Goal: Information Seeking & Learning: Compare options

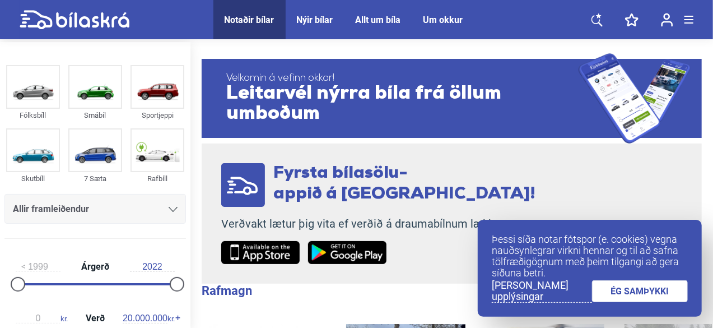
click at [649, 295] on link "ÉG SAMÞYKKI" at bounding box center [640, 291] width 96 height 22
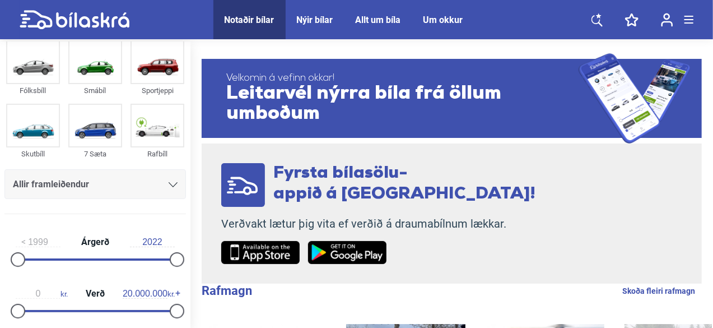
scroll to position [37, 0]
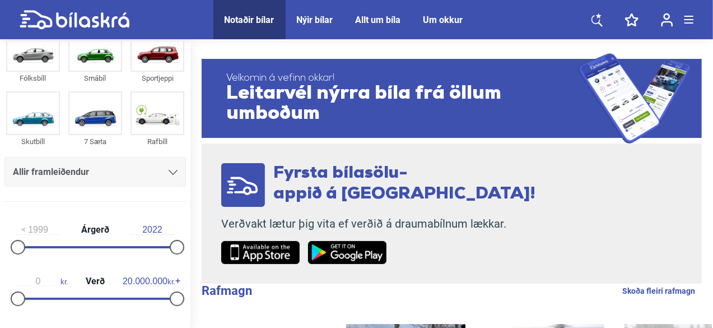
click at [169, 171] on icon at bounding box center [173, 172] width 9 height 5
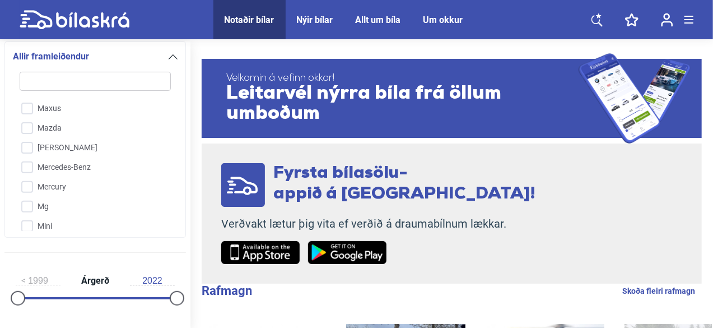
scroll to position [1734, 0]
click at [31, 199] on input "Mitsubishi" at bounding box center [88, 209] width 152 height 20
checkbox input "true"
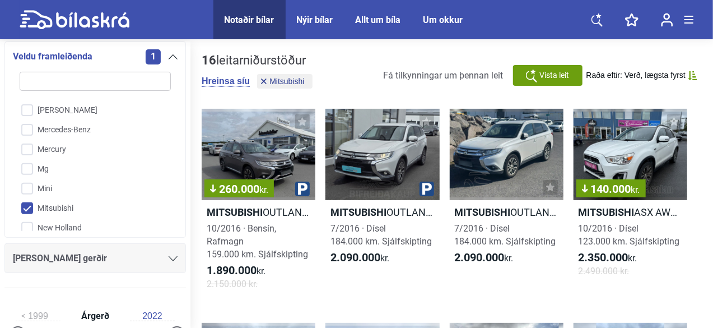
click at [169, 257] on icon at bounding box center [173, 258] width 9 height 5
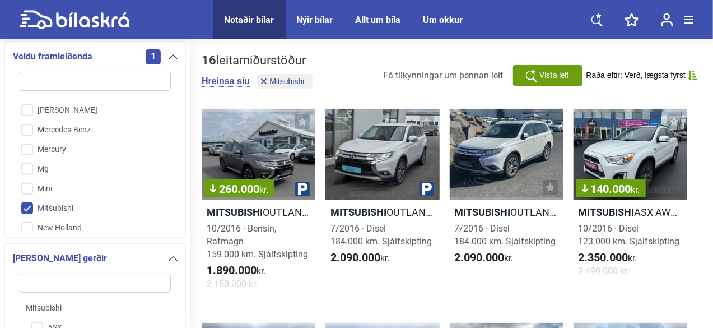
scroll to position [354, 0]
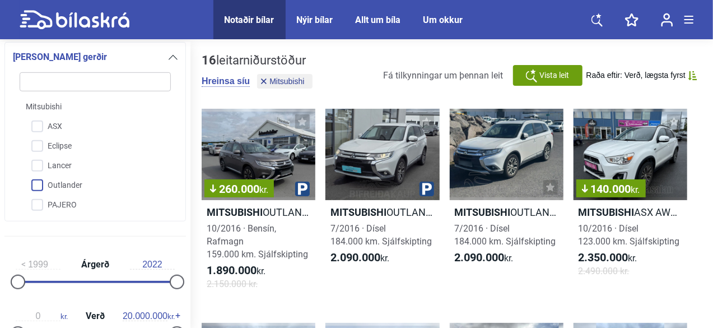
click at [40, 182] on input "Outlander" at bounding box center [88, 186] width 152 height 20
checkbox input "true"
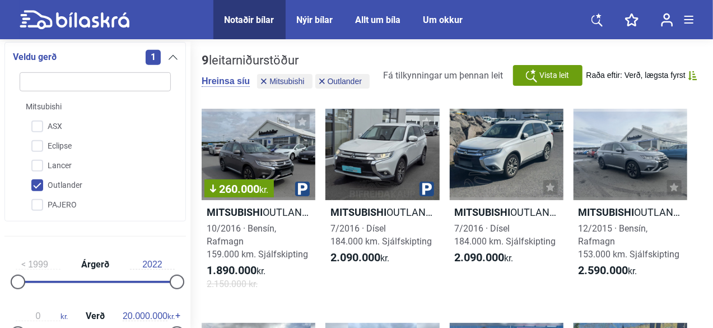
click at [31, 284] on div "1999 Árgerð 2022" at bounding box center [95, 271] width 182 height 52
click at [73, 278] on div "1999 Árgerð 2022" at bounding box center [95, 271] width 182 height 52
type input "2018"
drag, startPoint x: 20, startPoint y: 277, endPoint x: 148, endPoint y: 280, distance: 128.3
click at [148, 280] on div at bounding box center [149, 282] width 15 height 15
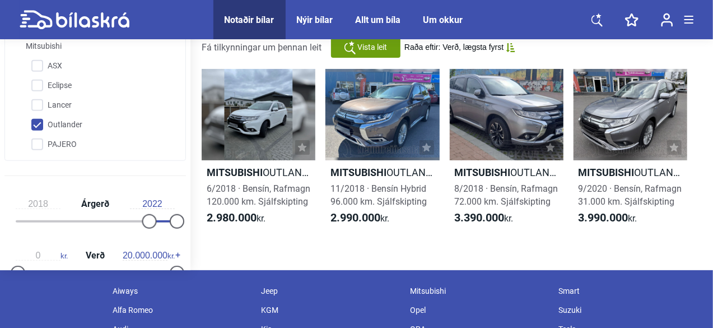
scroll to position [37, 0]
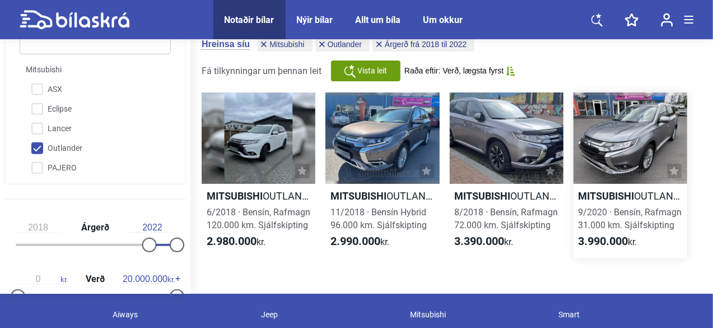
click at [637, 152] on div at bounding box center [631, 137] width 114 height 91
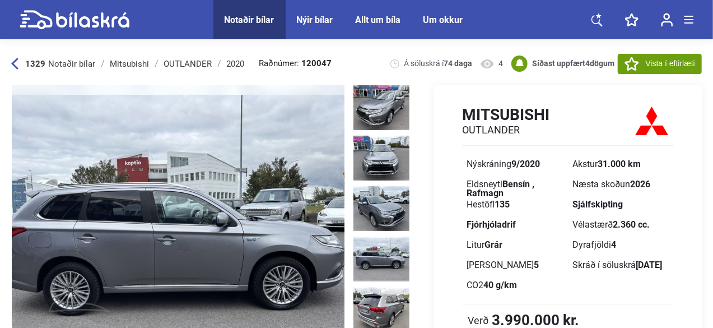
scroll to position [37, 0]
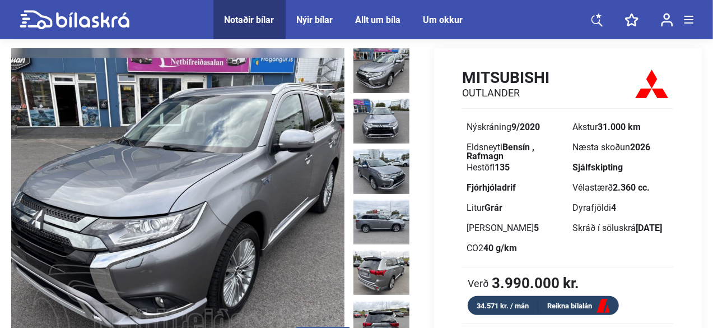
click at [383, 64] on img at bounding box center [382, 70] width 56 height 45
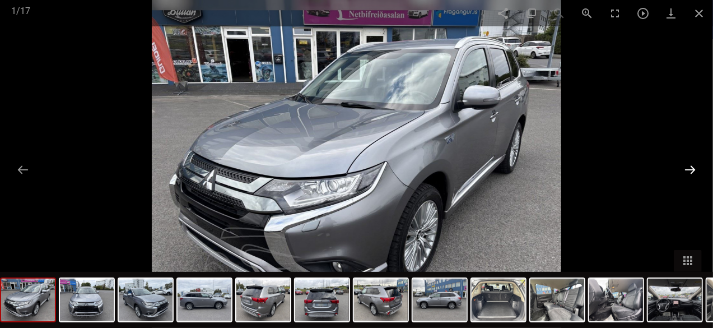
click at [694, 165] on button at bounding box center [691, 170] width 24 height 22
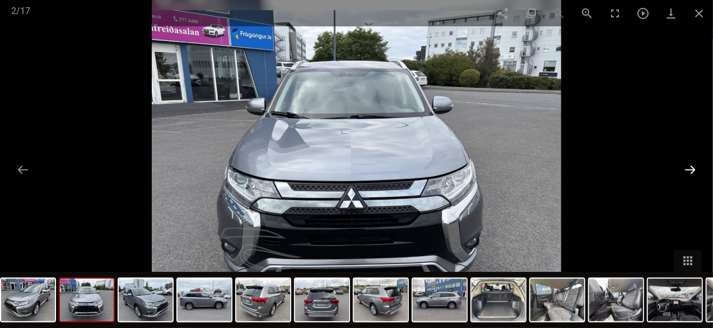
click at [694, 165] on button at bounding box center [691, 170] width 24 height 22
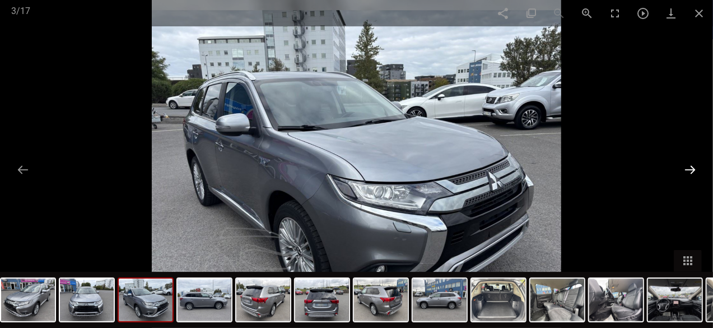
click at [694, 165] on button at bounding box center [691, 170] width 24 height 22
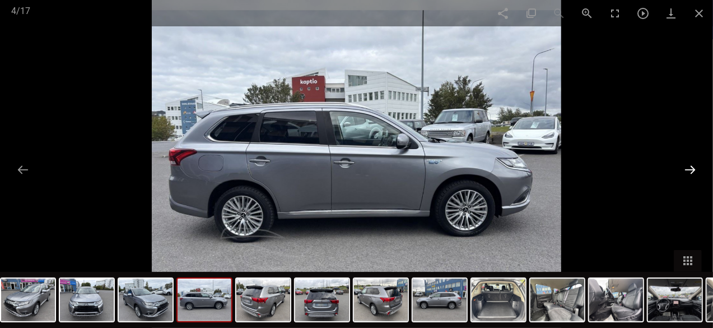
click at [694, 165] on button at bounding box center [691, 170] width 24 height 22
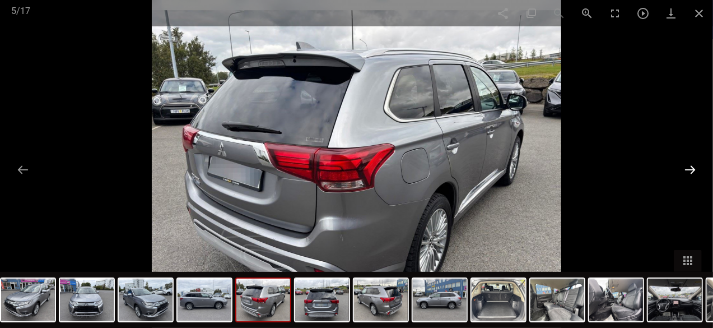
click at [694, 165] on button at bounding box center [691, 170] width 24 height 22
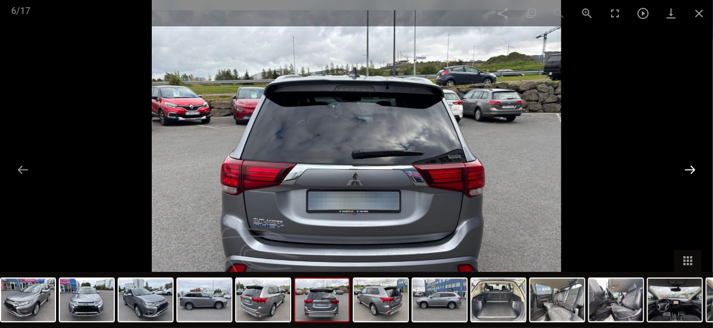
click at [694, 165] on button at bounding box center [691, 170] width 24 height 22
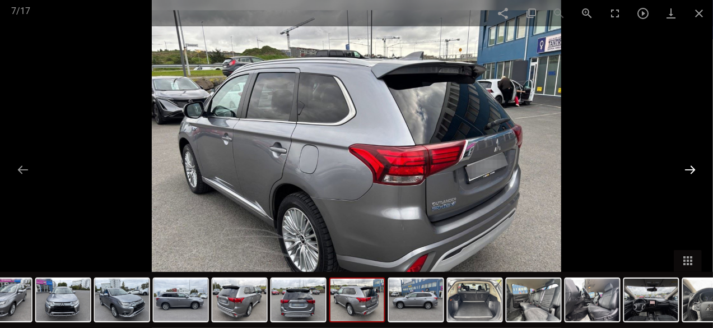
click at [694, 165] on button at bounding box center [691, 170] width 24 height 22
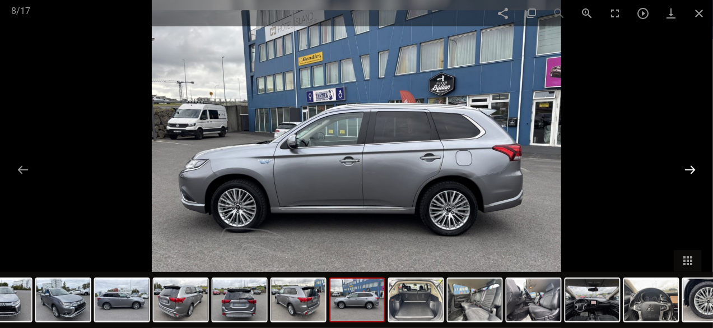
click at [694, 165] on button at bounding box center [691, 170] width 24 height 22
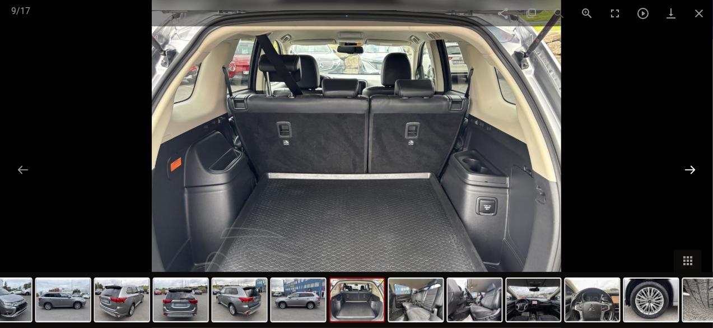
click at [694, 165] on button at bounding box center [691, 170] width 24 height 22
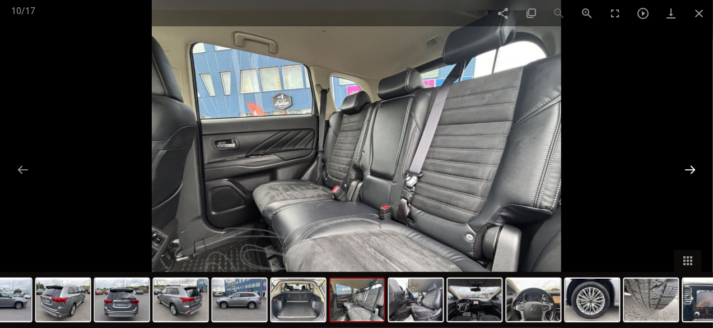
click at [694, 165] on button at bounding box center [691, 170] width 24 height 22
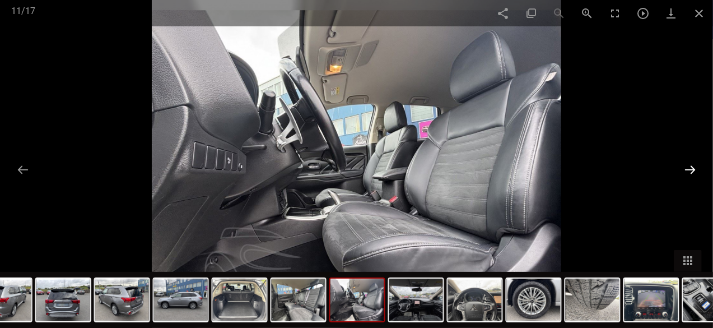
click at [694, 165] on button at bounding box center [691, 170] width 24 height 22
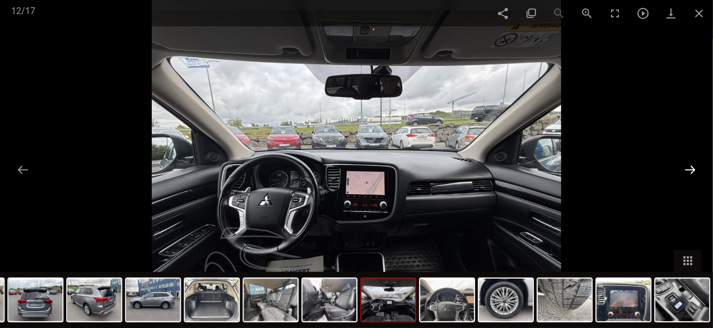
click at [694, 165] on button at bounding box center [691, 170] width 24 height 22
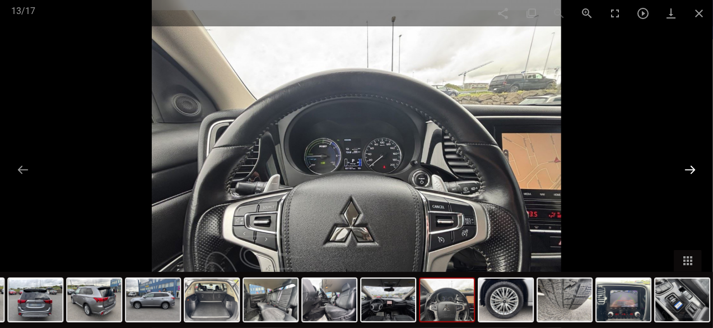
click at [694, 165] on button at bounding box center [691, 170] width 24 height 22
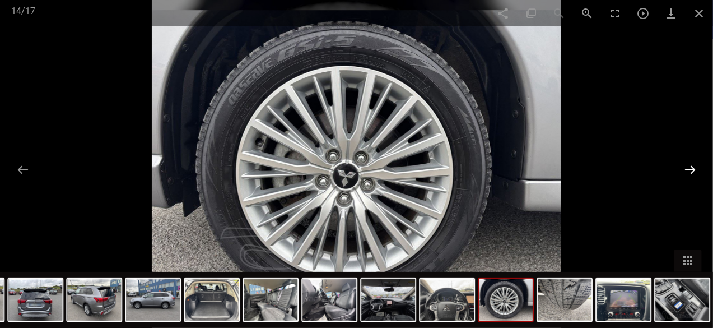
click at [694, 165] on button at bounding box center [691, 170] width 24 height 22
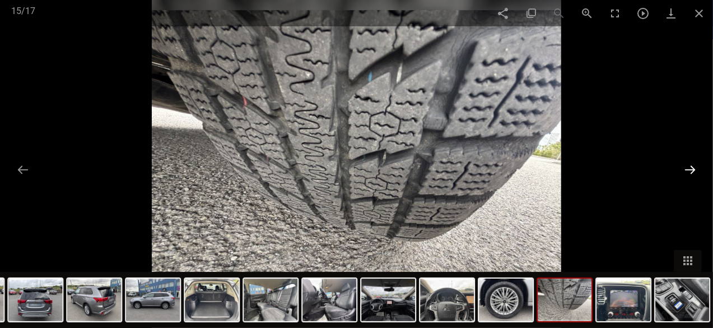
click at [694, 165] on button at bounding box center [691, 170] width 24 height 22
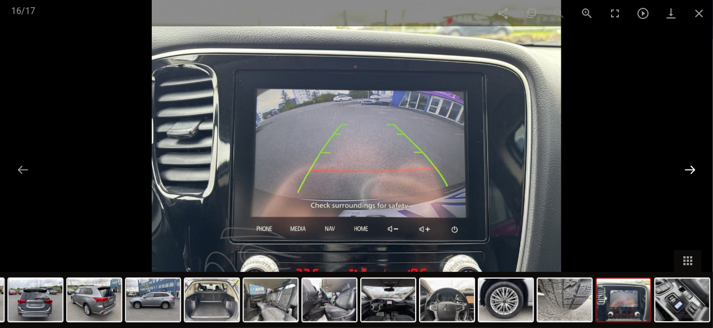
click at [694, 165] on button at bounding box center [691, 170] width 24 height 22
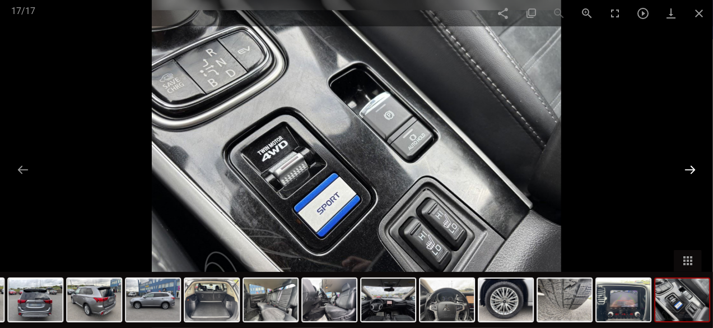
click at [694, 165] on button at bounding box center [691, 170] width 24 height 22
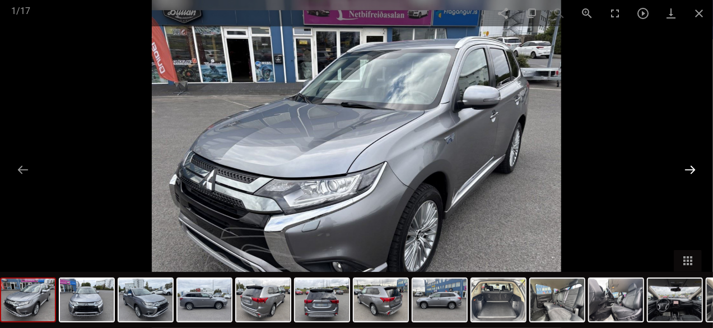
click at [694, 165] on button at bounding box center [691, 170] width 24 height 22
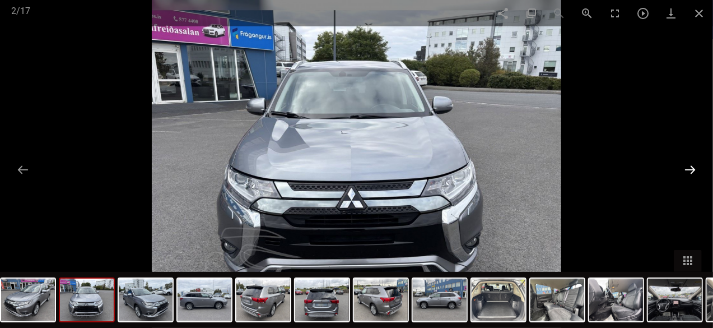
click at [694, 165] on button at bounding box center [691, 170] width 24 height 22
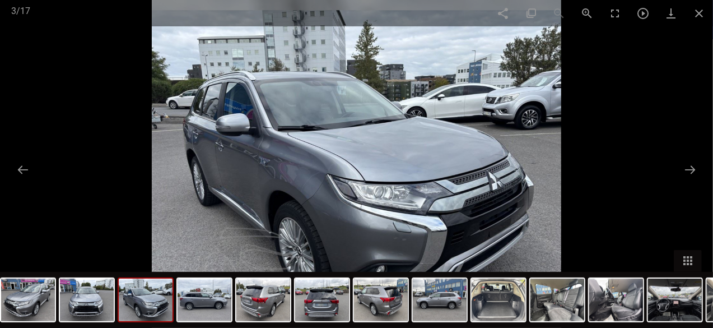
type input "1999"
click at [698, 15] on span at bounding box center [699, 13] width 28 height 26
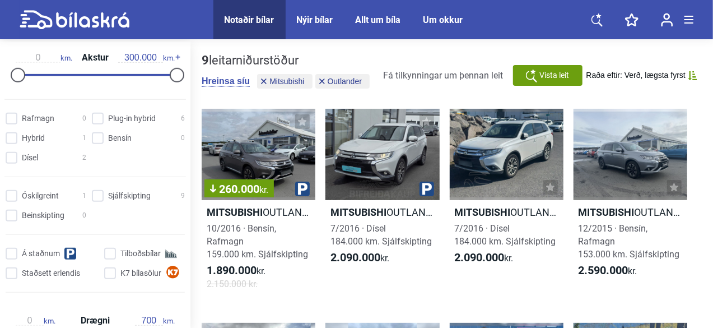
scroll to position [411, 0]
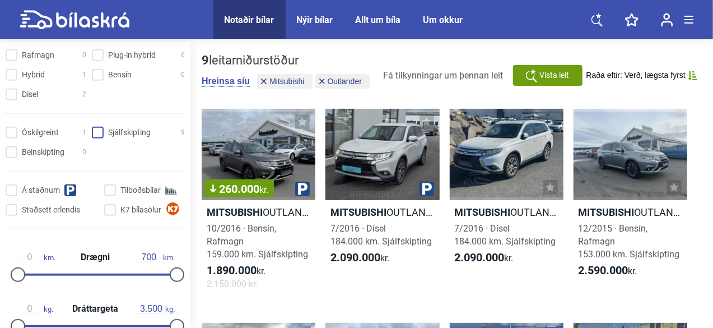
click at [96, 128] on input "Sjálfskipting 9" at bounding box center [140, 133] width 93 height 12
checkbox input "true"
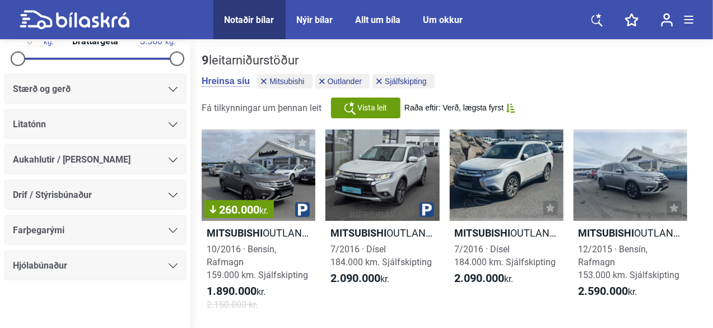
scroll to position [679, 0]
click at [169, 156] on icon at bounding box center [173, 158] width 9 height 5
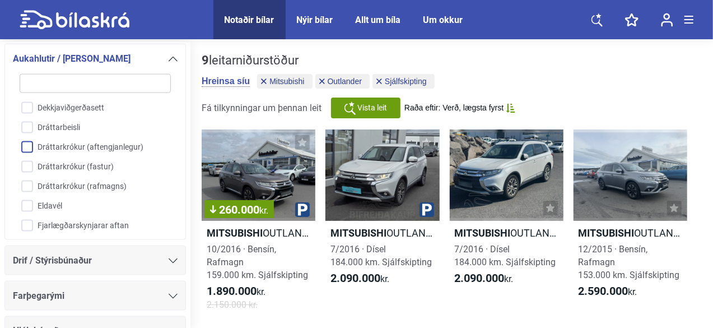
scroll to position [408, 0]
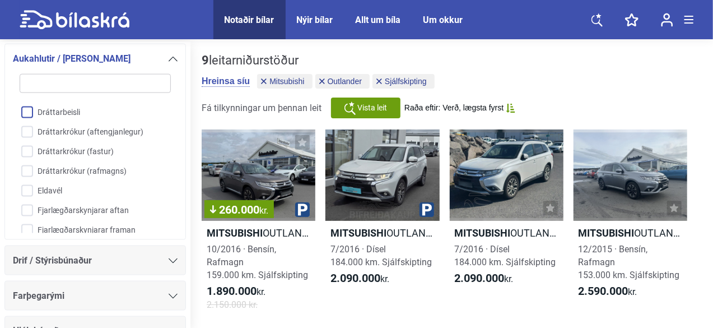
click at [29, 112] on input "Dráttarbeisli" at bounding box center [88, 113] width 152 height 20
checkbox input "true"
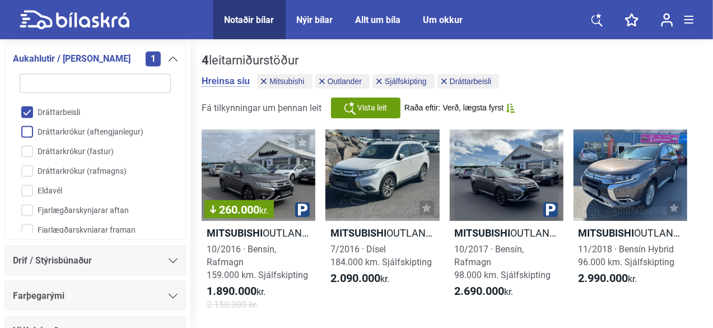
click at [29, 128] on input "Dráttarkrókur (aftengjanlegur)" at bounding box center [88, 133] width 152 height 20
checkbox input "true"
click at [29, 144] on input "Dráttarkrókur (fastur)" at bounding box center [88, 152] width 152 height 20
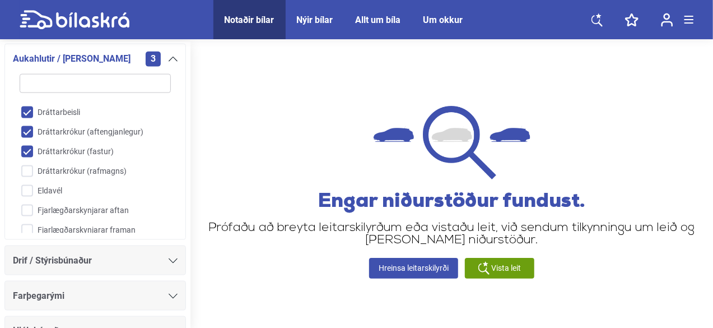
click at [29, 144] on input "Dráttarkrókur (fastur)" at bounding box center [88, 152] width 152 height 20
checkbox input "false"
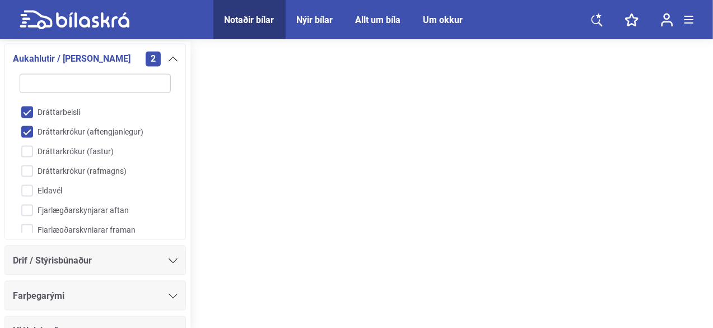
click at [28, 125] on input "Dráttarkrókur (aftengjanlegur)" at bounding box center [88, 133] width 152 height 20
checkbox input "false"
click at [30, 113] on input "Dráttarbeisli" at bounding box center [88, 113] width 152 height 20
checkbox input "false"
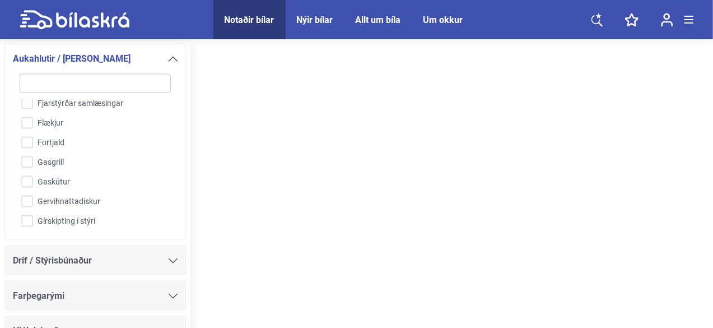
scroll to position [464, 0]
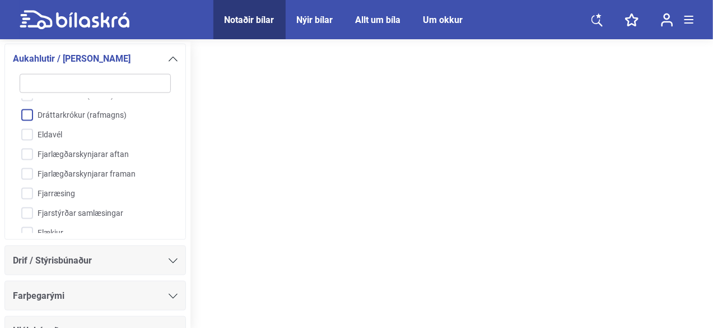
click at [29, 112] on input "Dráttarkrókur (rafmagns)" at bounding box center [88, 116] width 152 height 20
checkbox input "true"
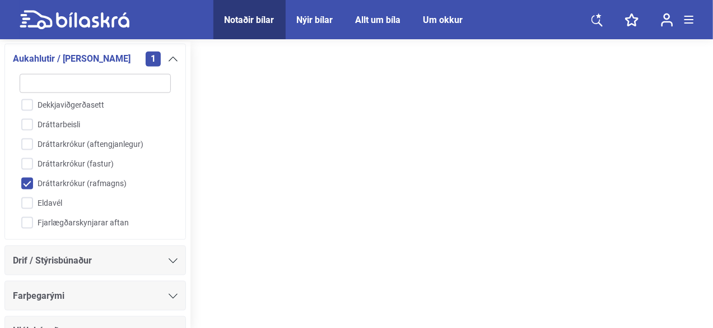
scroll to position [389, 0]
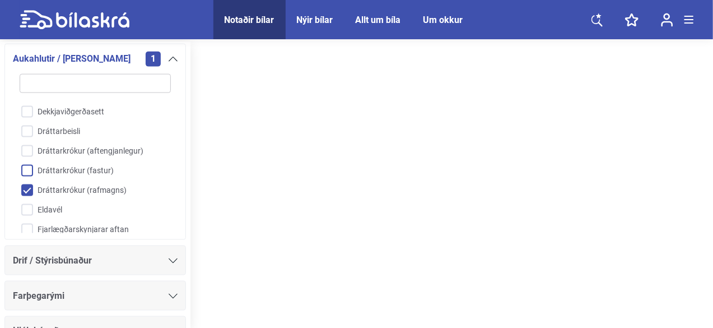
click at [22, 168] on input "Dráttarkrókur (fastur)" at bounding box center [88, 171] width 152 height 20
checkbox input "true"
click at [26, 148] on input "Dráttarkrókur (aftengjanlegur)" at bounding box center [88, 152] width 152 height 20
checkbox input "true"
click button "hreinsa síu" at bounding box center [0, 0] width 0 height 0
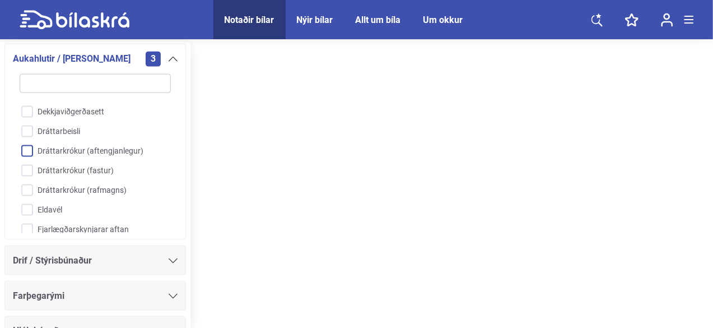
type input "2022"
checkbox input "false"
